Goal: Use online tool/utility: Utilize a website feature to perform a specific function

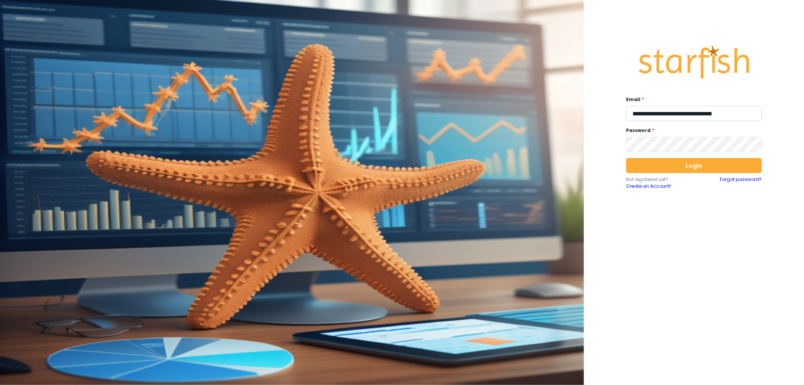
click at [656, 114] on input "**********" at bounding box center [694, 113] width 136 height 15
type input "**********"
click at [666, 154] on div "**********" at bounding box center [694, 190] width 151 height 319
click at [670, 158] on button "Login" at bounding box center [694, 165] width 136 height 15
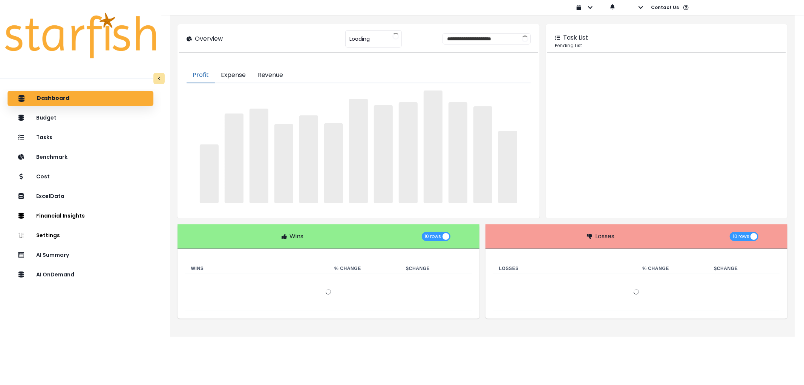
type input "********"
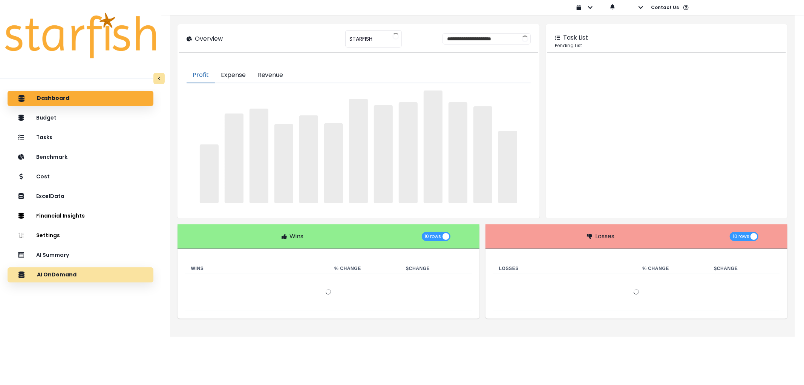
click at [63, 269] on div "AI OnDemand" at bounding box center [81, 275] width 134 height 16
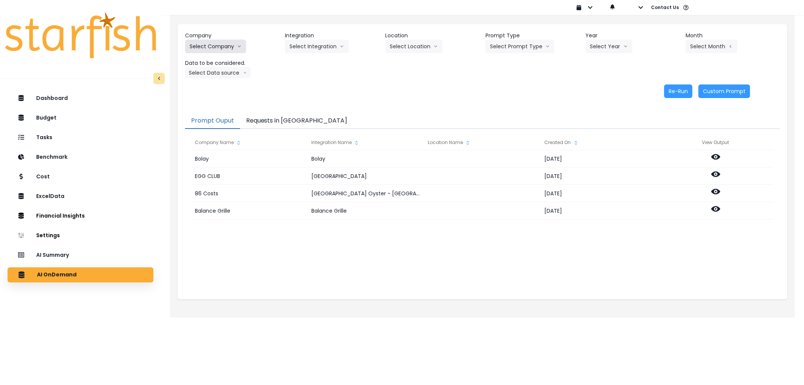
click at [222, 41] on button "Select Company" at bounding box center [215, 47] width 61 height 14
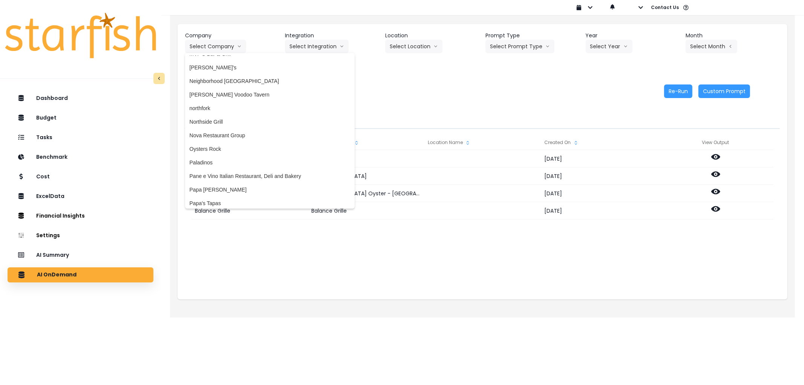
scroll to position [1097, 0]
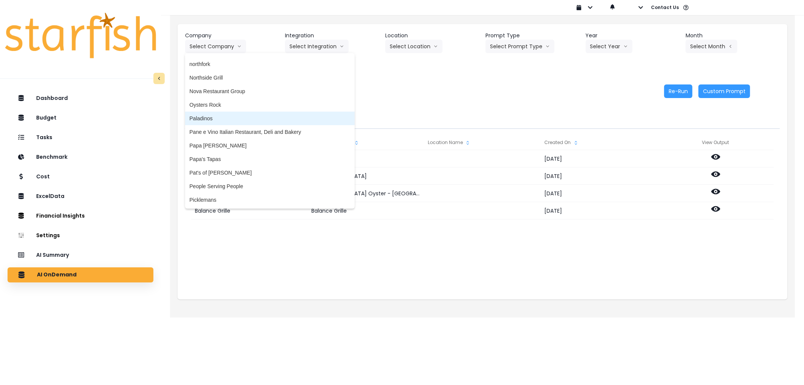
click at [224, 115] on span "Paladinos" at bounding box center [270, 119] width 161 height 8
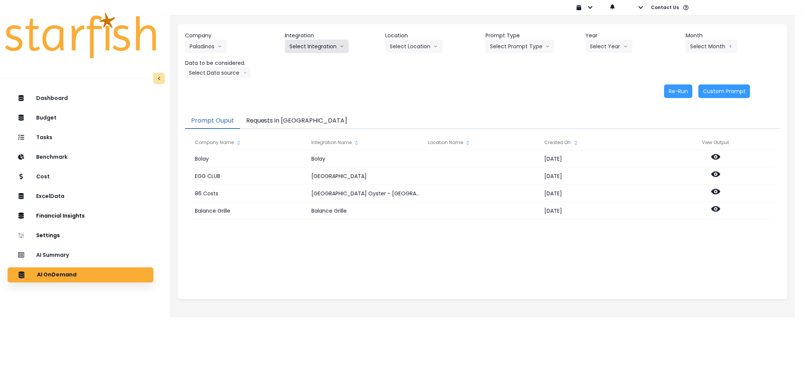
click at [299, 49] on button "Select Integration" at bounding box center [317, 47] width 64 height 14
click at [296, 59] on span "paladinos" at bounding box center [301, 62] width 23 height 8
click at [472, 43] on div "Location Select Location All Locations" at bounding box center [432, 42] width 94 height 21
click at [495, 43] on button "Select Prompt Type" at bounding box center [520, 47] width 69 height 14
click at [496, 86] on span "Error Task" at bounding box center [511, 90] width 43 height 8
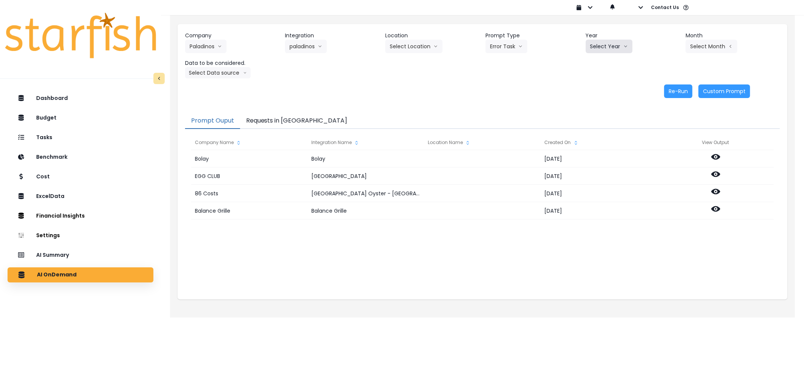
click at [600, 49] on button "Select Year" at bounding box center [609, 47] width 47 height 14
click at [595, 89] on span "2025" at bounding box center [596, 90] width 12 height 8
click at [723, 48] on button "Select Month" at bounding box center [712, 47] width 52 height 14
click at [667, 129] on span "July" at bounding box center [674, 130] width 15 height 8
click at [234, 74] on button "Select Data source" at bounding box center [218, 72] width 66 height 11
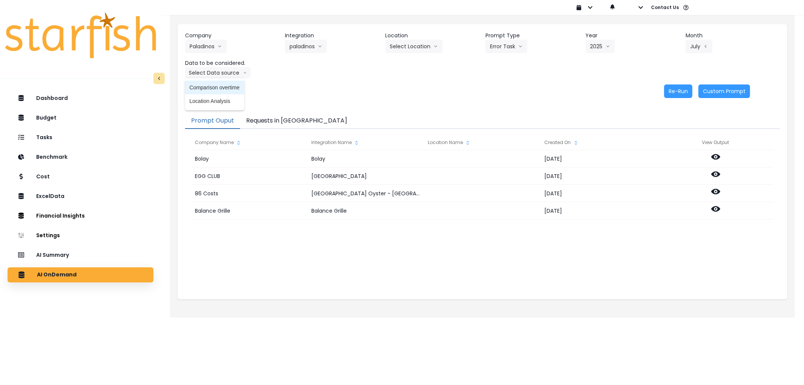
click at [227, 85] on span "Comparison overtime" at bounding box center [215, 88] width 50 height 8
click at [682, 93] on button "Re-Run" at bounding box center [678, 91] width 28 height 14
click at [260, 115] on button "Requests in [GEOGRAPHIC_DATA]" at bounding box center [296, 121] width 113 height 16
